Goal: Information Seeking & Learning: Learn about a topic

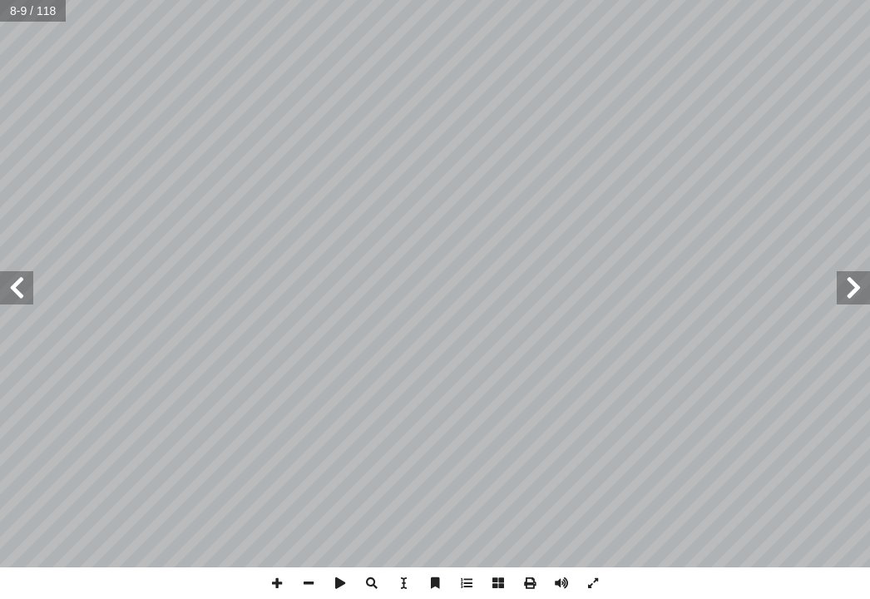
click at [854, 283] on span at bounding box center [853, 287] width 33 height 33
click at [17, 276] on span at bounding box center [16, 287] width 33 height 33
click at [10, 290] on span at bounding box center [16, 287] width 33 height 33
click at [12, 287] on span at bounding box center [16, 287] width 33 height 33
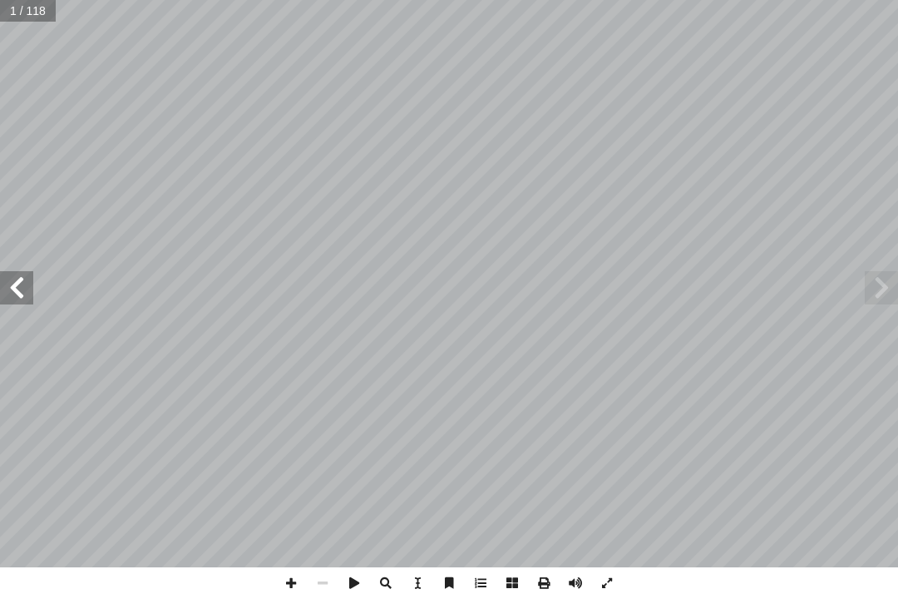
click at [13, 289] on span at bounding box center [16, 287] width 33 height 33
click at [10, 289] on span at bounding box center [16, 287] width 33 height 33
click at [12, 302] on span at bounding box center [16, 287] width 33 height 33
click at [8, 280] on span at bounding box center [16, 287] width 33 height 33
click at [25, 288] on span at bounding box center [16, 287] width 33 height 33
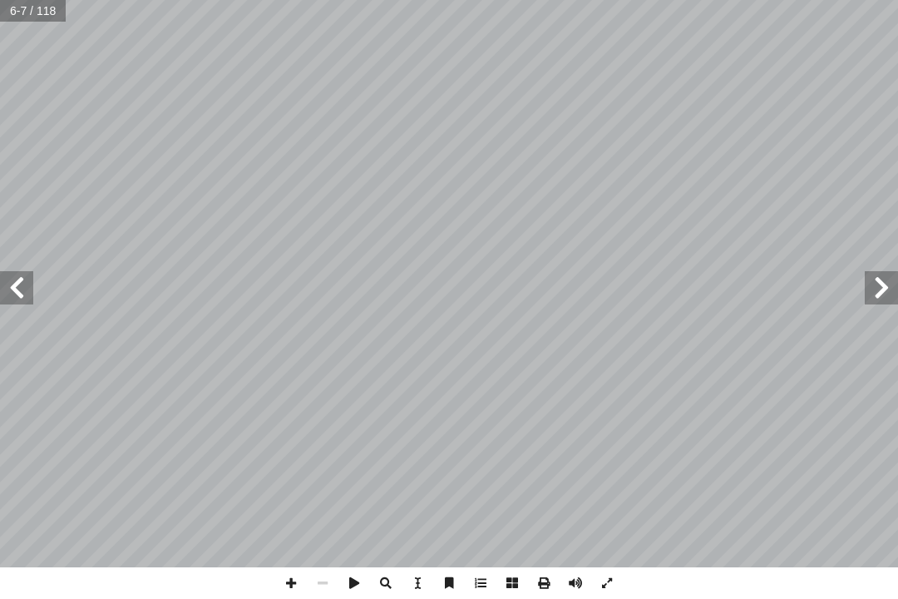
click at [25, 278] on span at bounding box center [16, 287] width 33 height 33
click at [31, 278] on span at bounding box center [16, 287] width 33 height 33
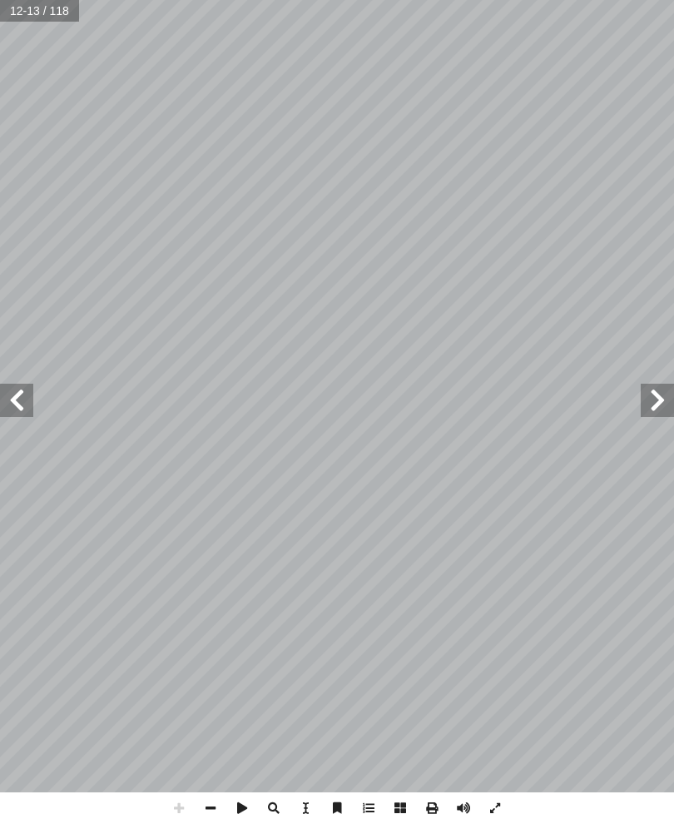
click at [25, 403] on span at bounding box center [16, 400] width 33 height 33
